Goal: Find specific page/section: Find specific page/section

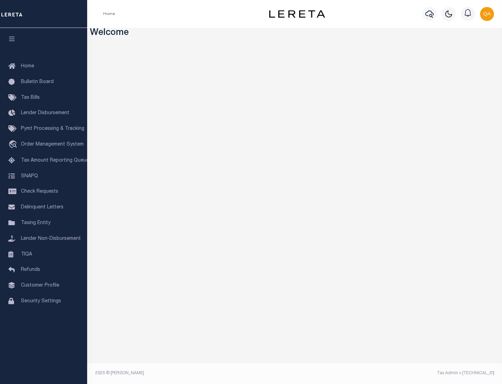
click at [44, 191] on span "Check Requests" at bounding box center [39, 191] width 37 height 5
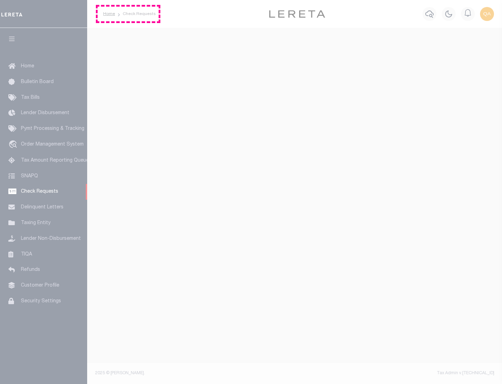
select select "50"
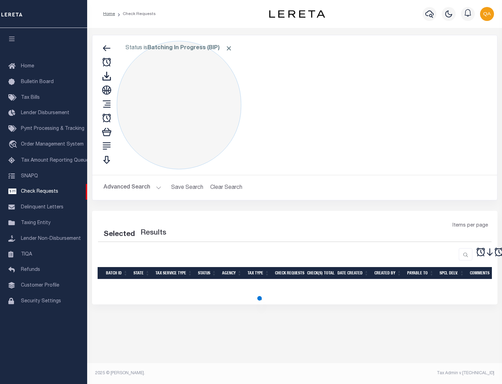
select select "50"
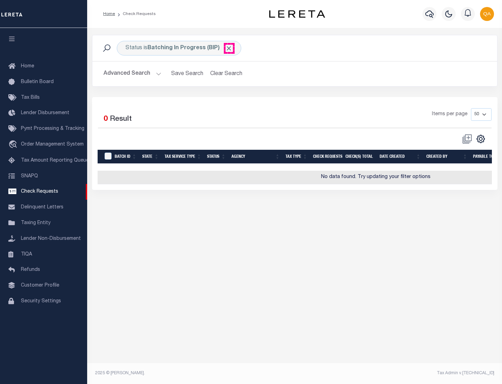
click at [229, 48] on span "Click to Remove" at bounding box center [228, 48] width 7 height 7
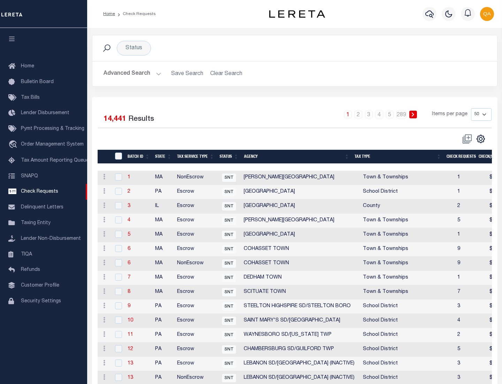
scroll to position [336, 0]
